Goal: Transaction & Acquisition: Book appointment/travel/reservation

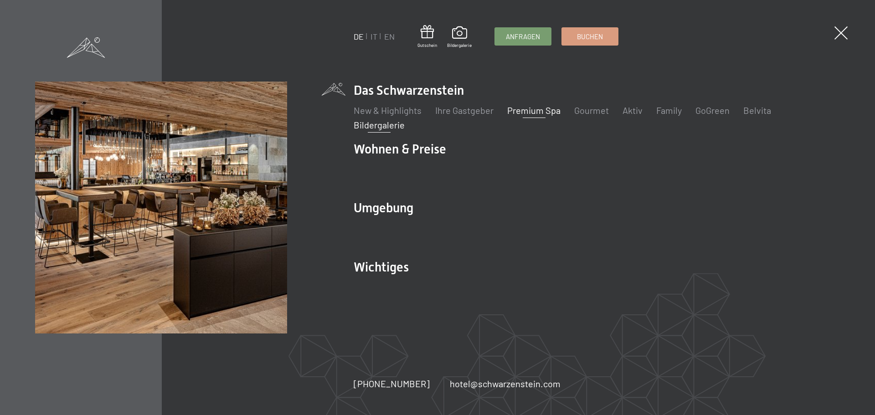
click at [392, 124] on link "Bildergalerie" at bounding box center [379, 124] width 51 height 11
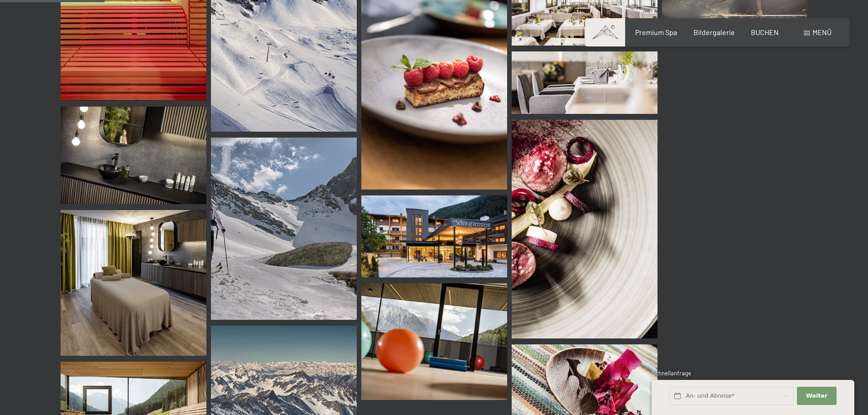
scroll to position [1413, 0]
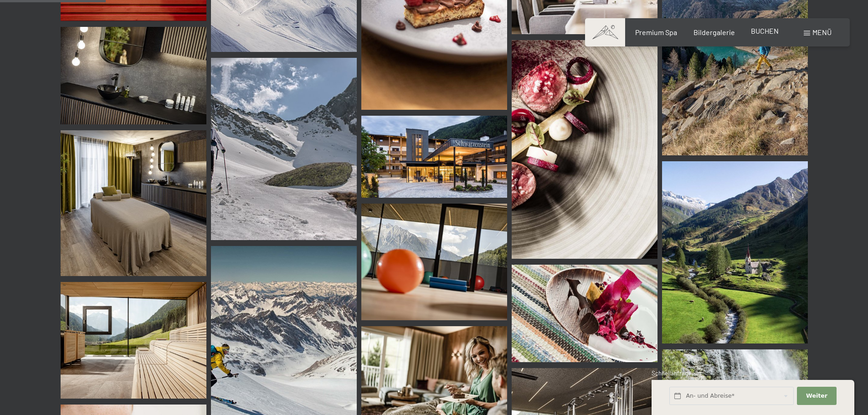
click at [764, 28] on span "BUCHEN" at bounding box center [765, 30] width 28 height 9
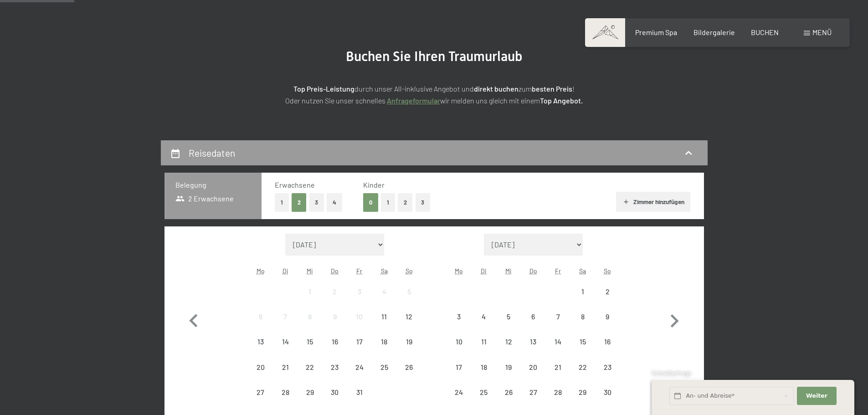
scroll to position [137, 0]
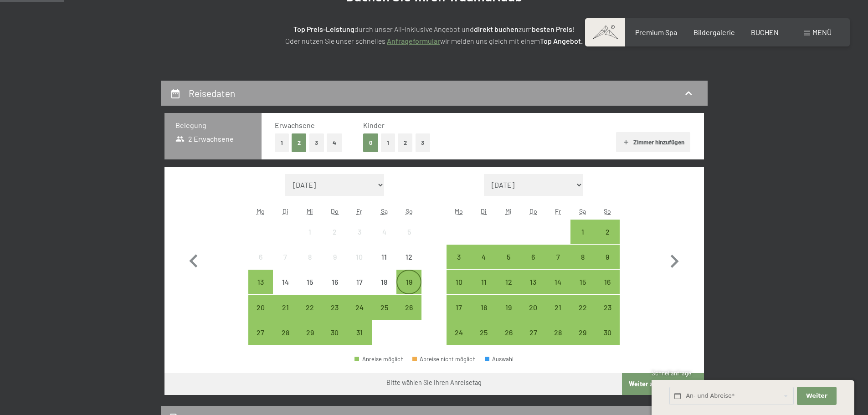
click at [409, 280] on div "19" at bounding box center [408, 289] width 23 height 23
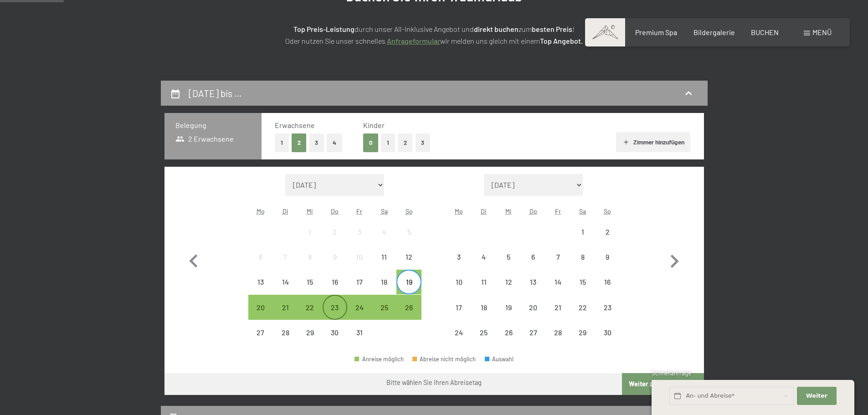
click at [328, 305] on div "23" at bounding box center [335, 315] width 23 height 23
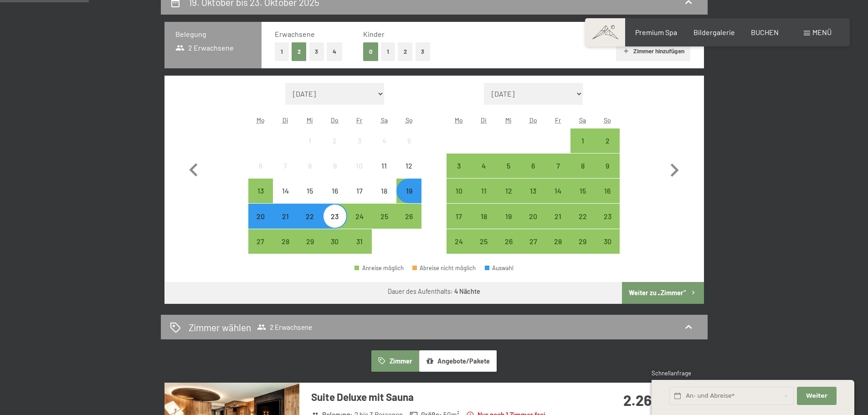
click at [669, 294] on button "Weiter zu „Zimmer“" at bounding box center [663, 293] width 82 height 22
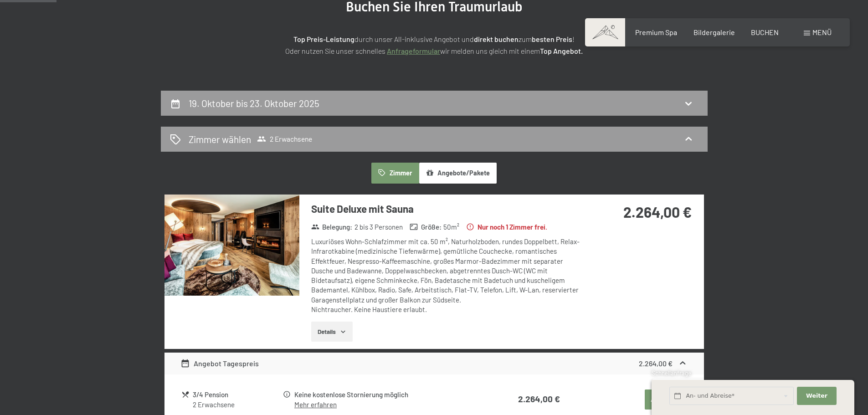
scroll to position [126, 0]
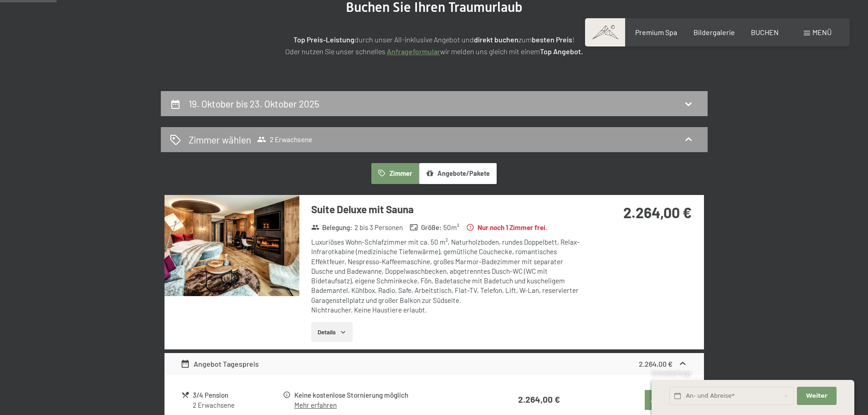
click at [284, 103] on h2 "19. Oktober bis 23. Oktober 2025" at bounding box center [254, 103] width 131 height 11
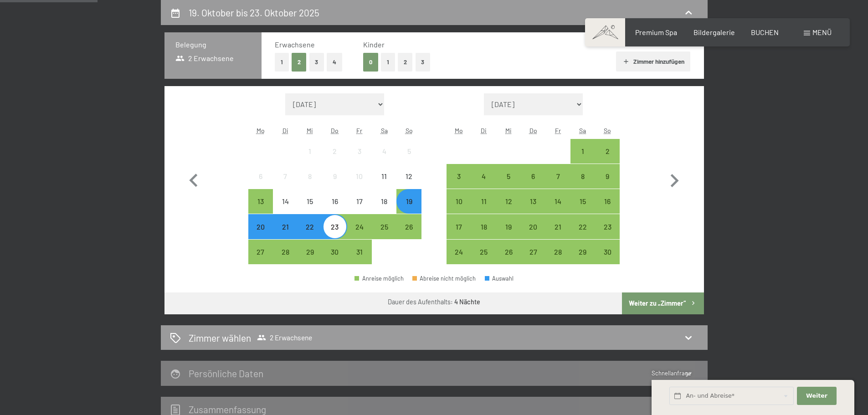
click at [264, 232] on div "20" at bounding box center [260, 234] width 23 height 23
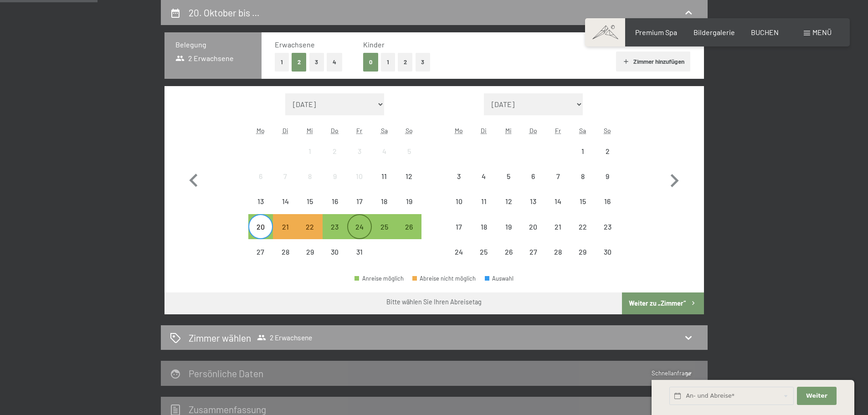
click at [354, 227] on div "24" at bounding box center [359, 234] width 23 height 23
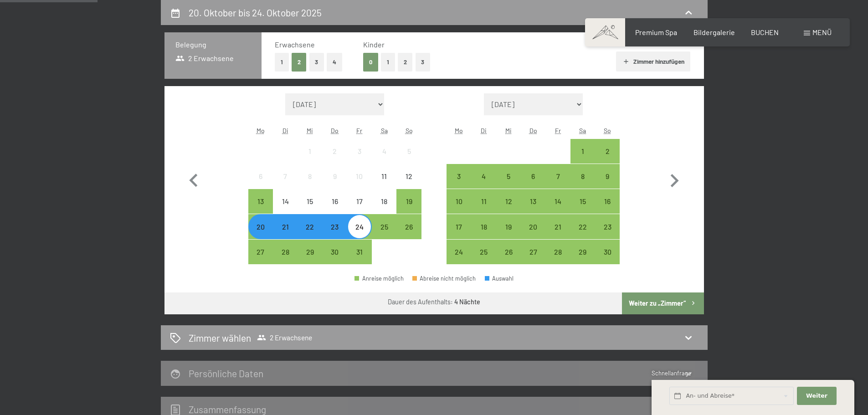
click at [649, 297] on button "Weiter zu „Zimmer“" at bounding box center [663, 304] width 82 height 22
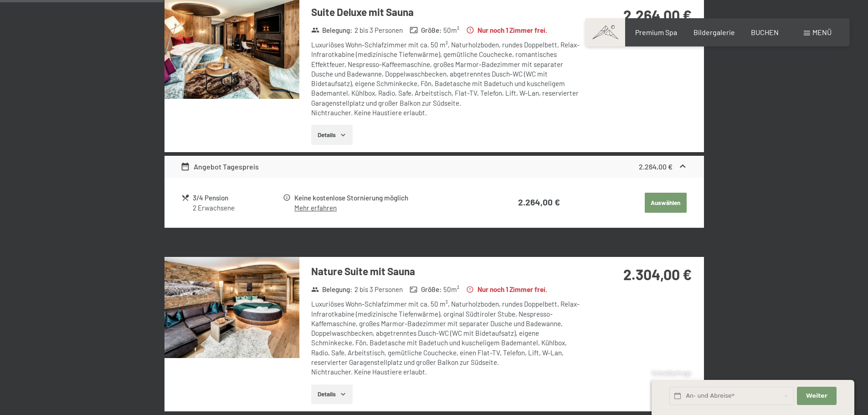
scroll to position [309, 0]
